Goal: Information Seeking & Learning: Learn about a topic

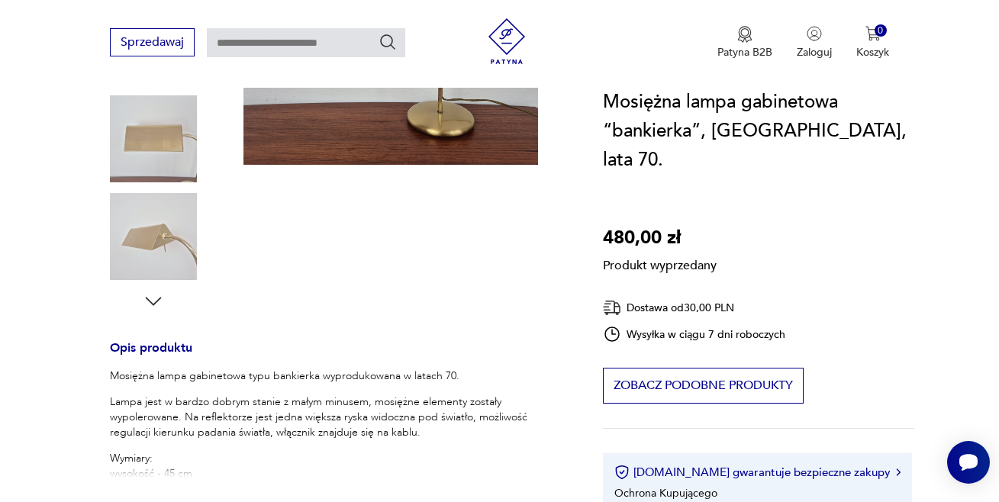
scroll to position [534, 0]
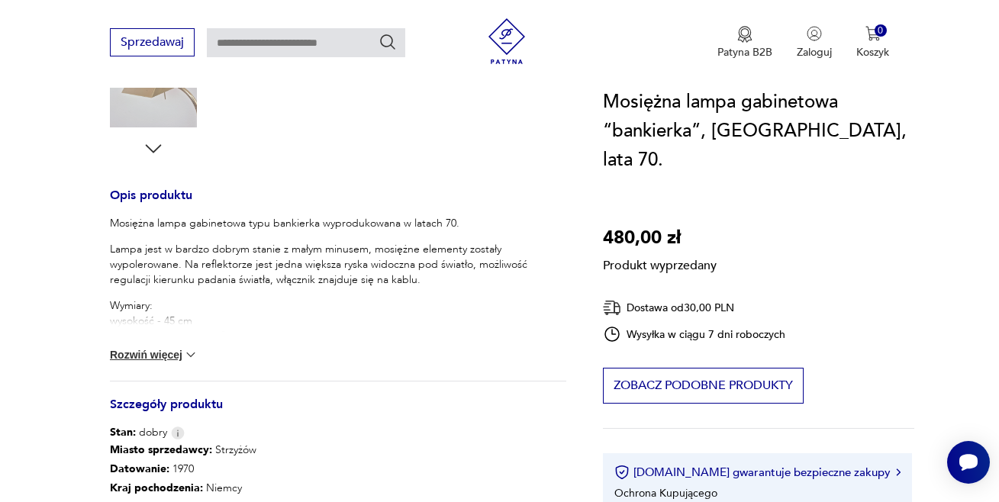
click at [163, 353] on button "Rozwiń więcej" at bounding box center [154, 354] width 89 height 15
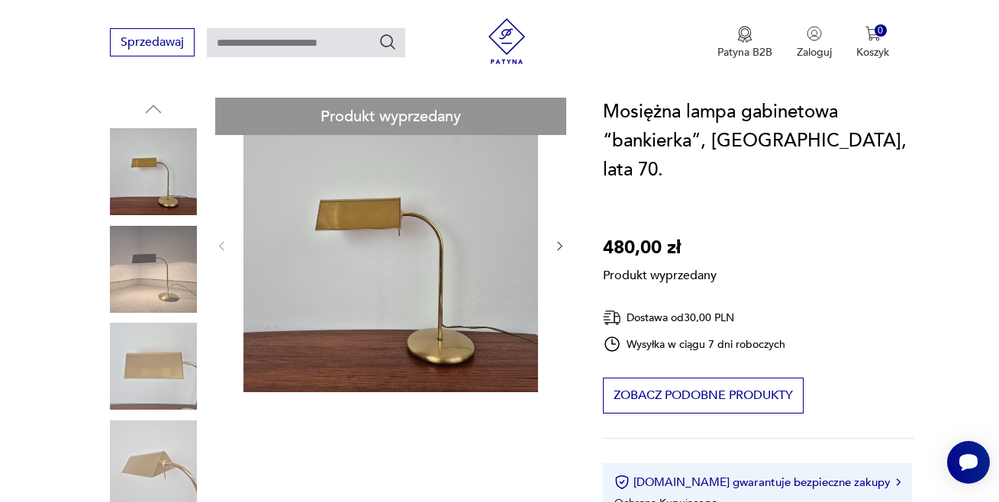
scroll to position [153, 0]
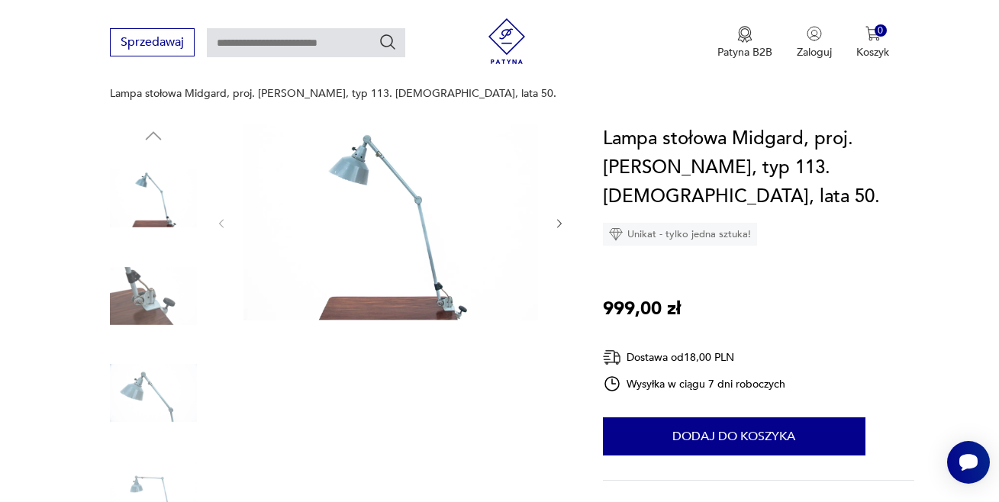
scroll to position [229, 0]
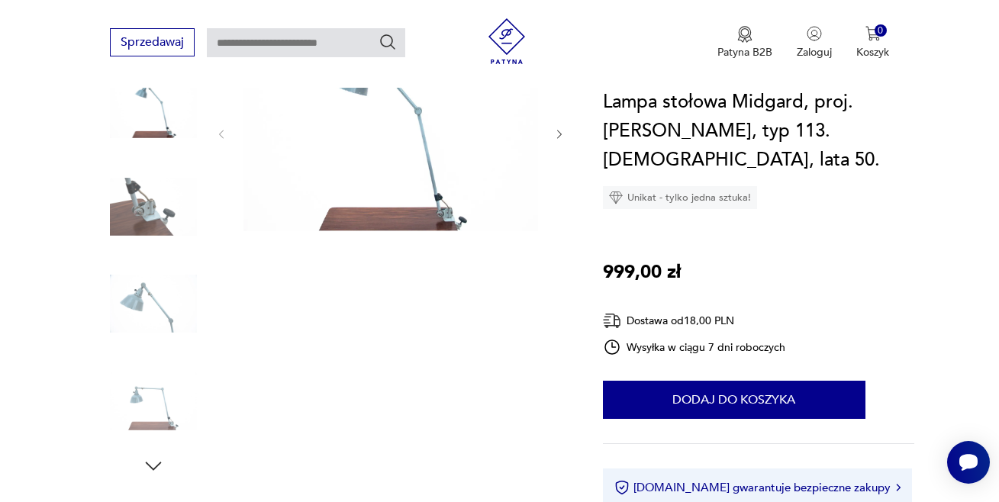
click at [160, 455] on icon "button" at bounding box center [153, 466] width 23 height 23
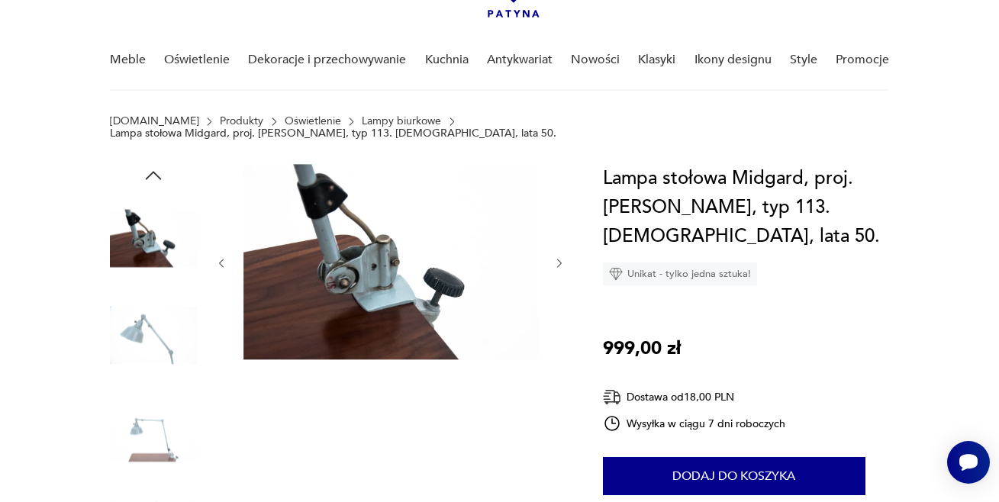
scroll to position [76, 0]
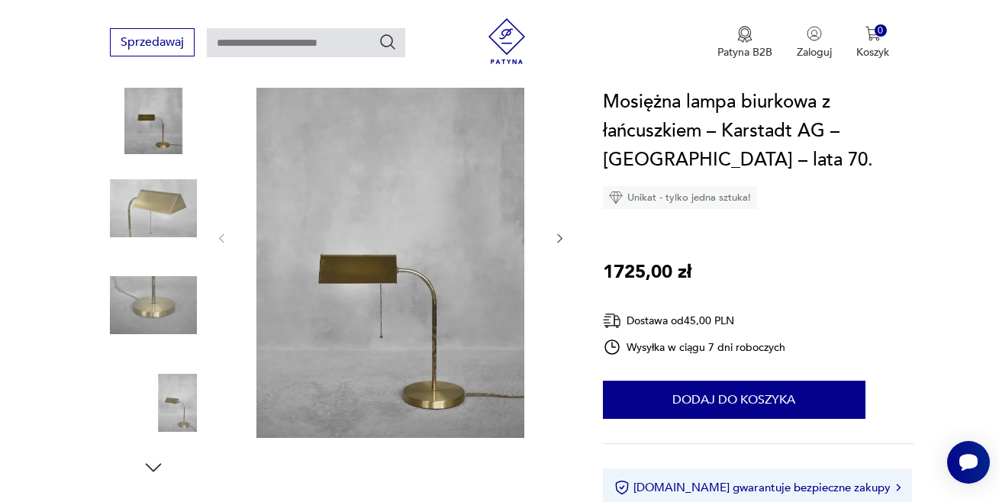
scroll to position [229, 0]
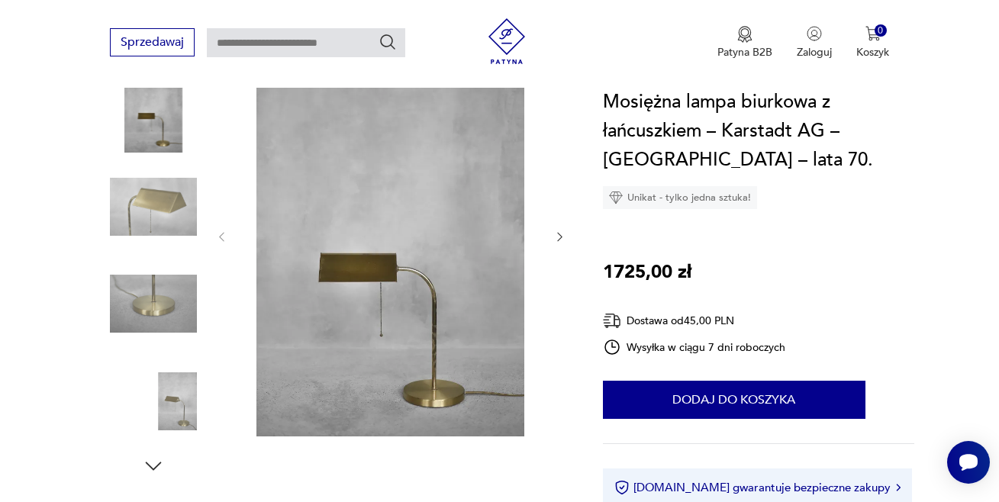
click at [161, 287] on img at bounding box center [153, 303] width 87 height 87
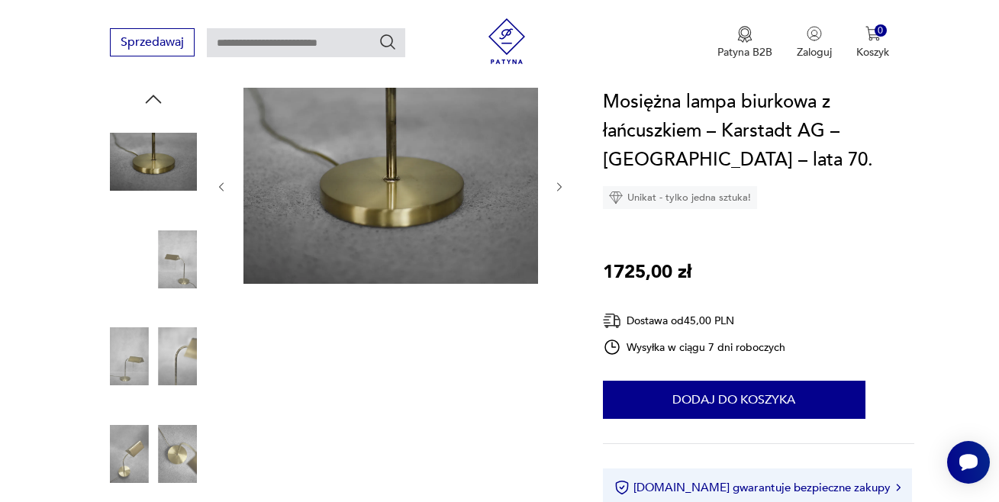
scroll to position [153, 0]
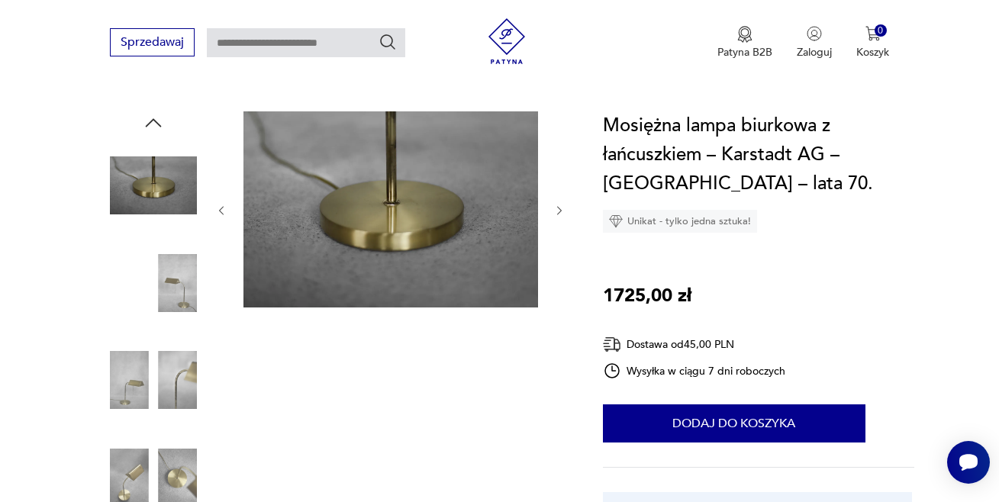
click at [179, 282] on img at bounding box center [153, 283] width 87 height 87
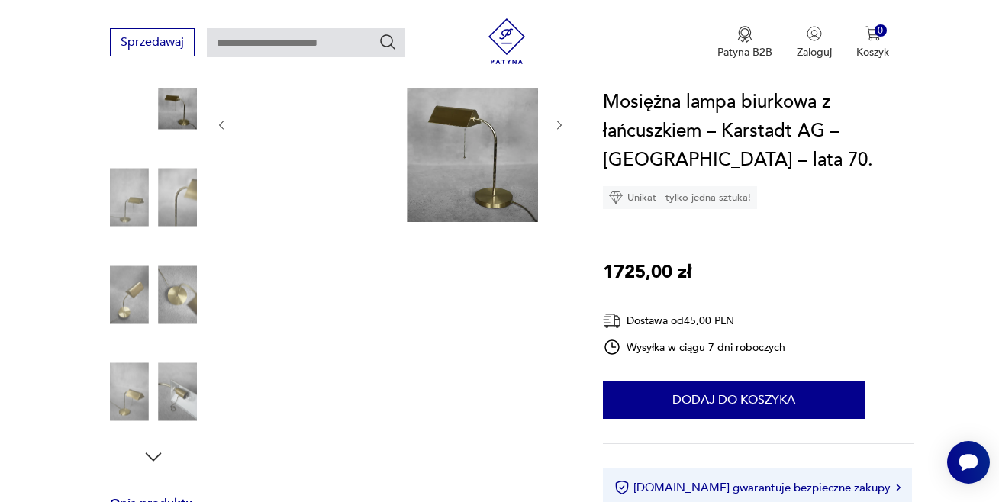
scroll to position [305, 0]
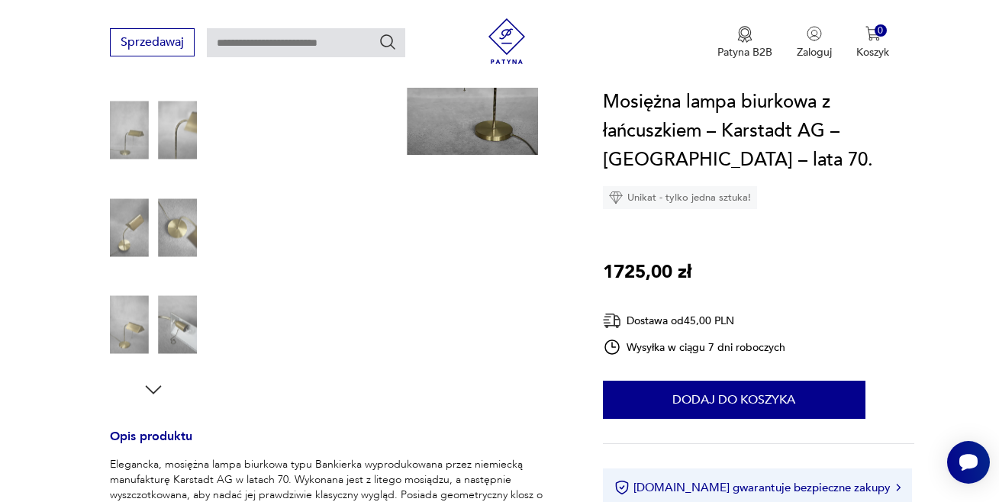
click at [182, 317] on img at bounding box center [153, 325] width 87 height 87
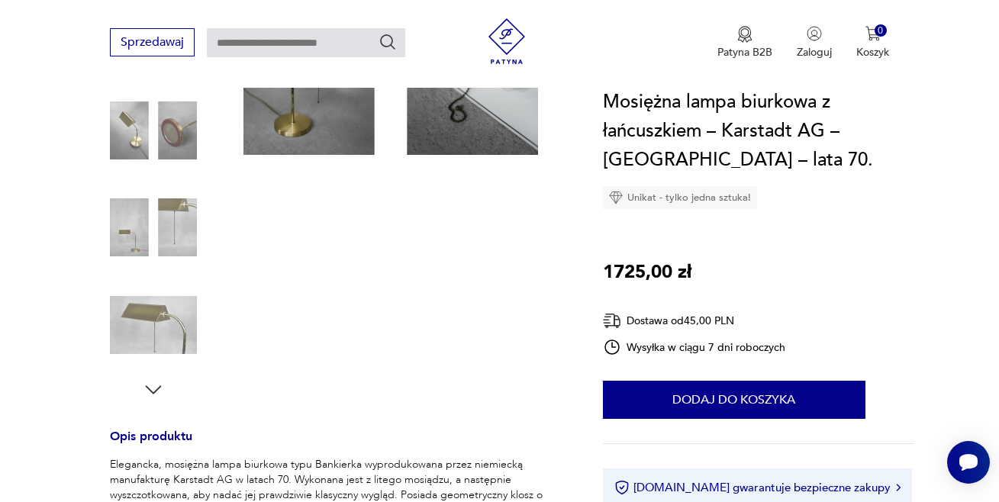
click at [158, 320] on img at bounding box center [153, 325] width 87 height 87
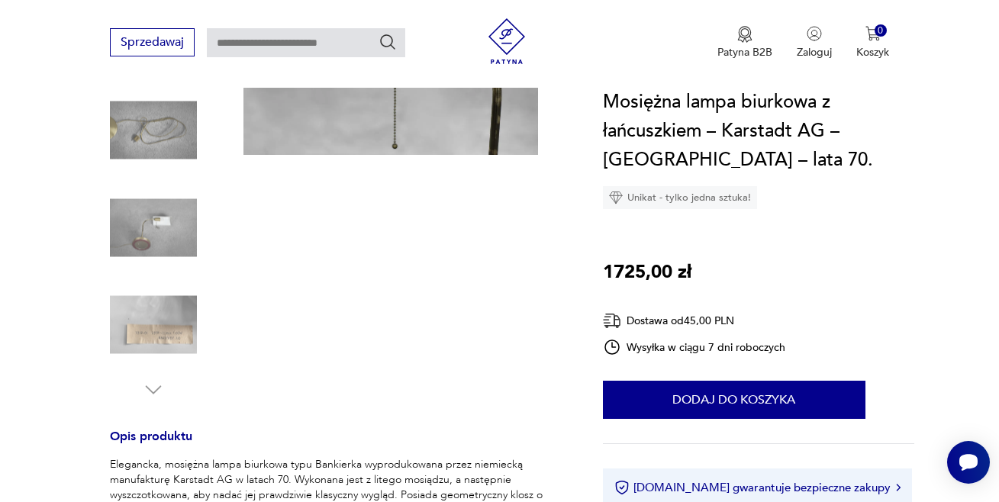
click at [154, 328] on img at bounding box center [153, 325] width 87 height 87
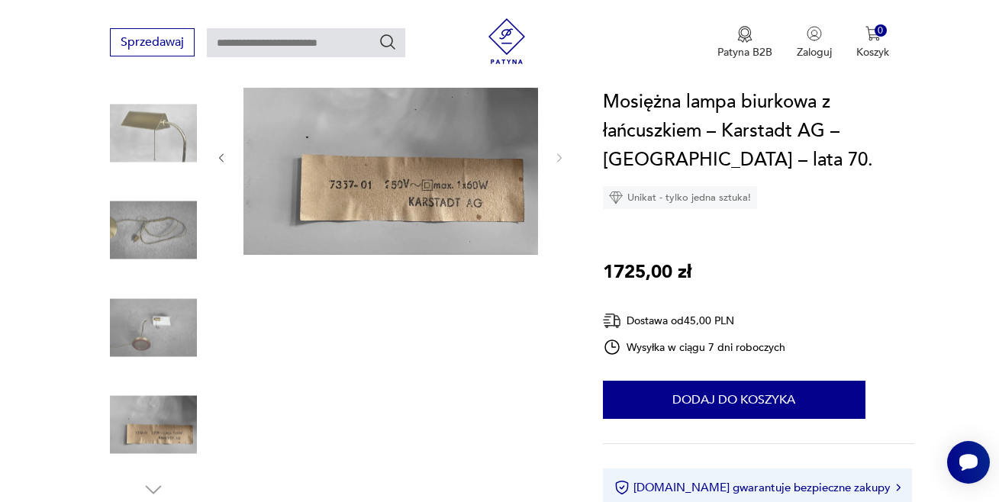
scroll to position [229, 0]
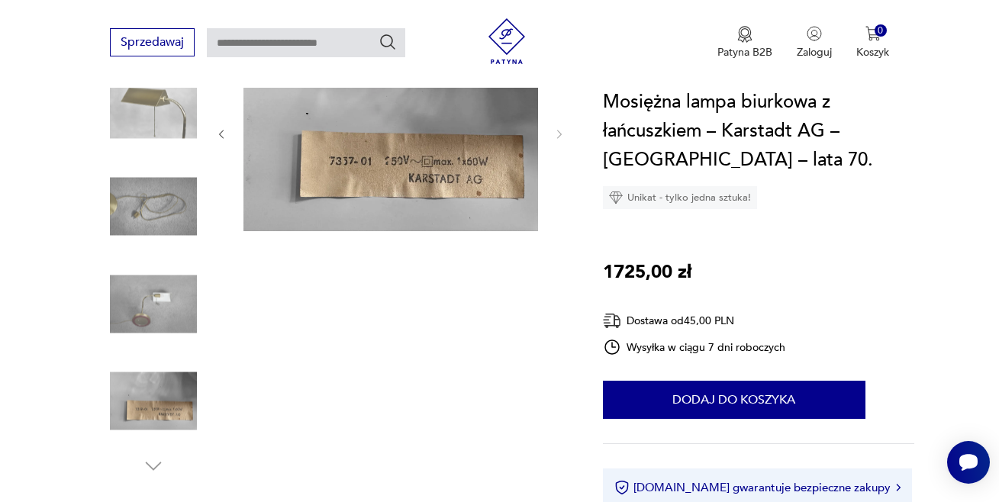
click at [159, 302] on img at bounding box center [153, 303] width 87 height 87
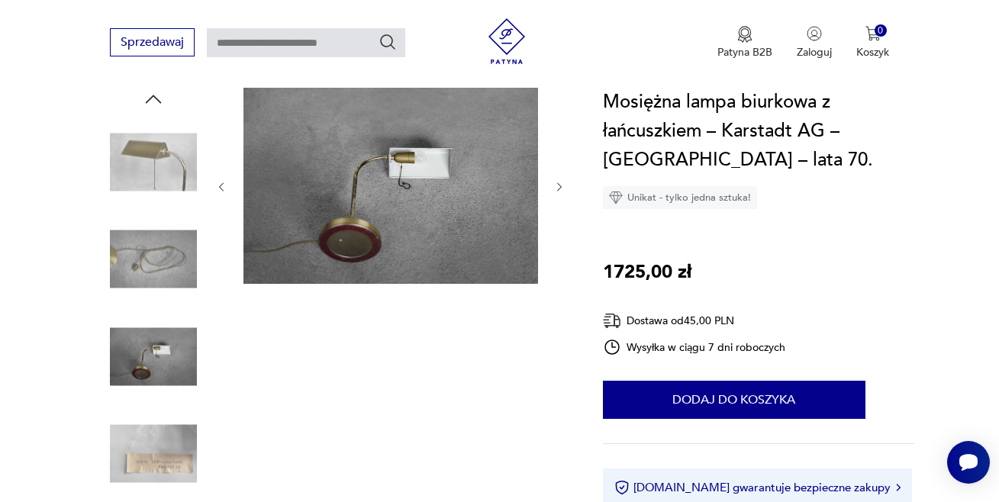
scroll to position [153, 0]
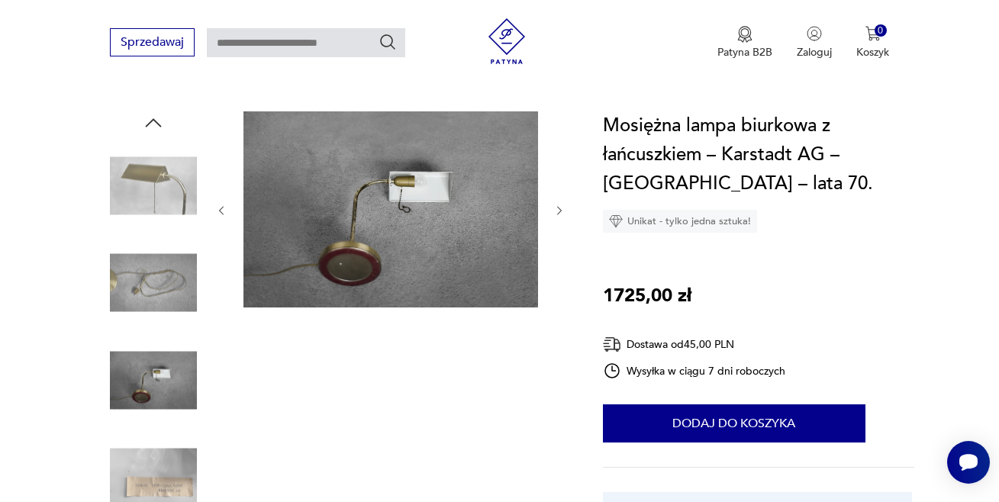
click at [725, 137] on h1 "Mosiężna lampa biurkowa z łańcuszkiem – Karstadt AG – [GEOGRAPHIC_DATA] – lata …" at bounding box center [758, 154] width 311 height 87
drag, startPoint x: 725, startPoint y: 137, endPoint x: 721, endPoint y: 167, distance: 30.0
click at [691, 173] on h1 "Mosiężna lampa biurkowa z łańcuszkiem – Karstadt AG – [GEOGRAPHIC_DATA] – lata …" at bounding box center [758, 154] width 311 height 87
drag, startPoint x: 828, startPoint y: 135, endPoint x: 725, endPoint y: 144, distance: 104.2
click at [725, 144] on h1 "Mosiężna lampa biurkowa z łańcuszkiem – Karstadt AG – [GEOGRAPHIC_DATA] – lata …" at bounding box center [758, 154] width 311 height 87
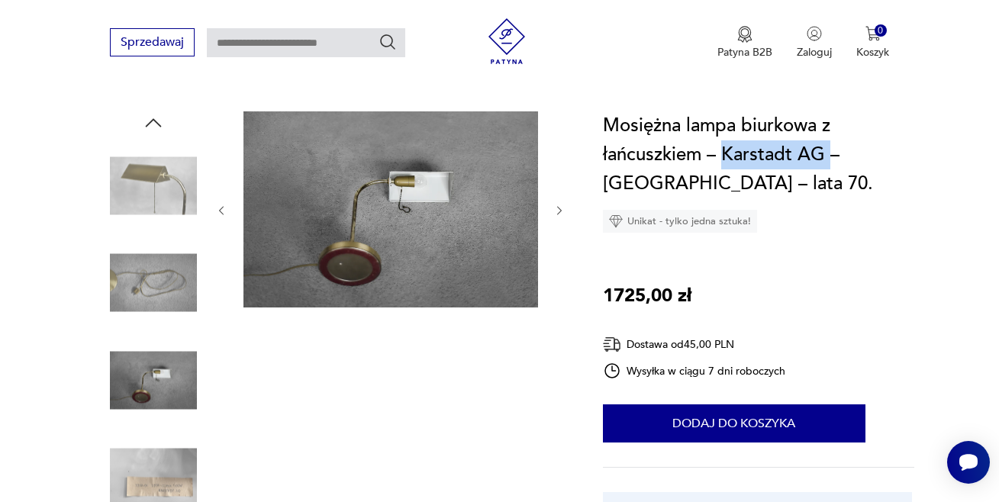
copy h1 "Karstadt AG"
